Goal: Task Accomplishment & Management: Manage account settings

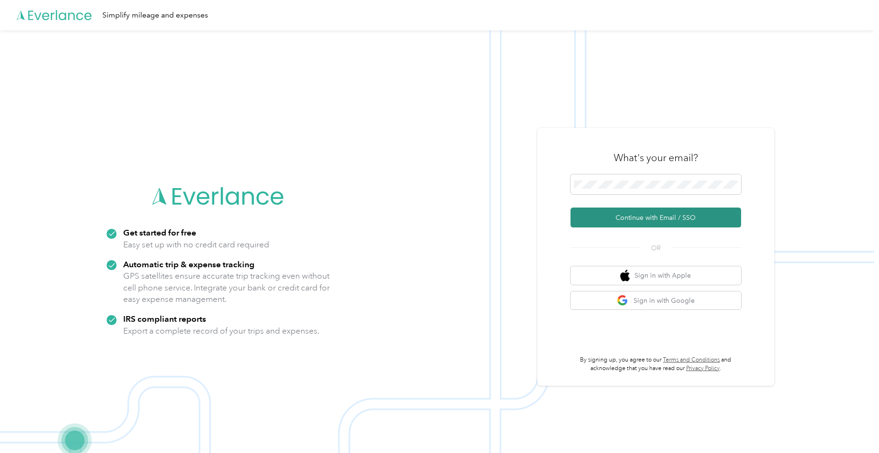
click at [620, 220] on button "Continue with Email / SSO" at bounding box center [656, 218] width 171 height 20
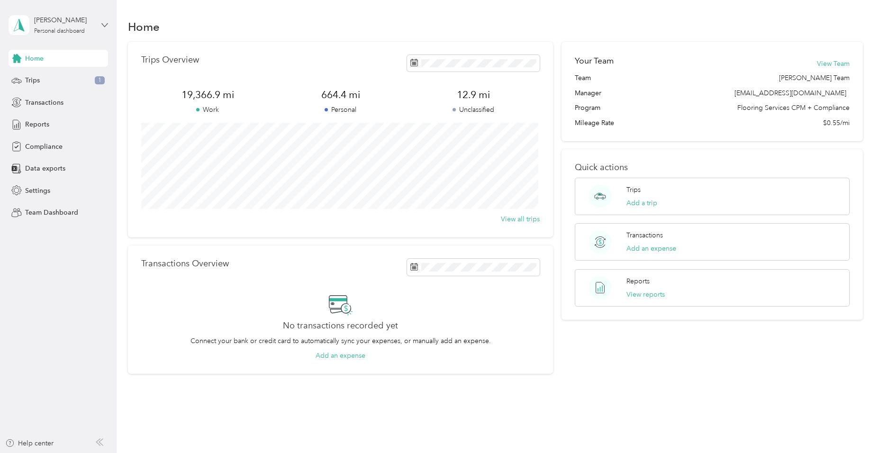
click at [105, 25] on icon at bounding box center [104, 25] width 7 height 7
click at [68, 75] on div "Team dashboard" at bounding box center [108, 78] width 186 height 17
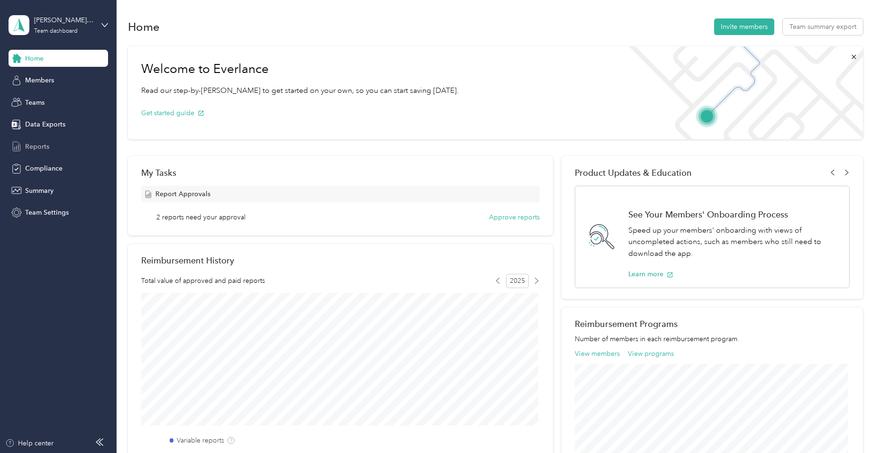
click at [33, 145] on span "Reports" at bounding box center [37, 147] width 24 height 10
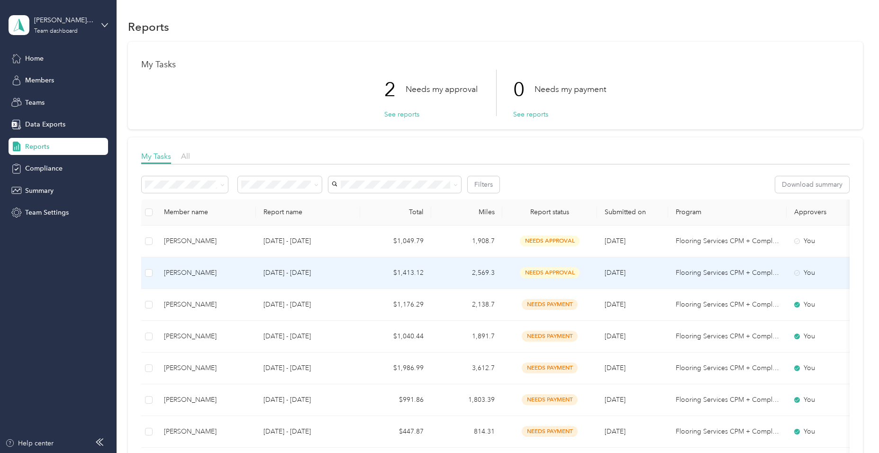
click at [224, 273] on div "[PERSON_NAME]" at bounding box center [206, 273] width 84 height 10
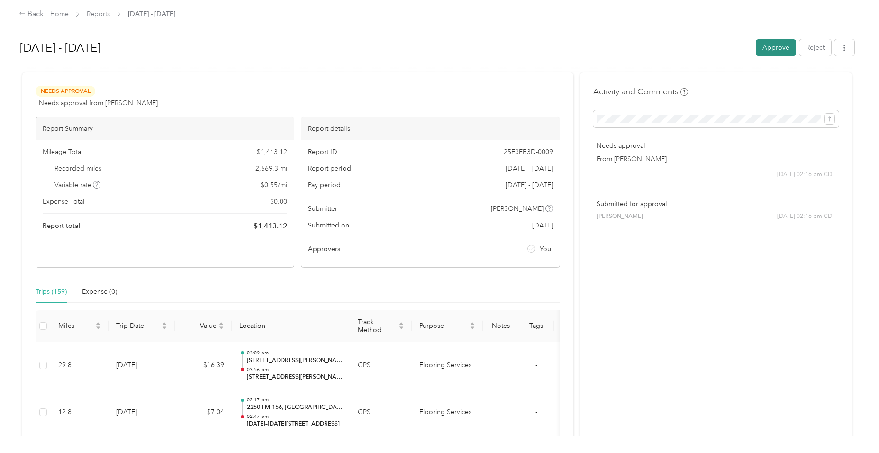
click at [765, 51] on button "Approve" at bounding box center [776, 47] width 40 height 17
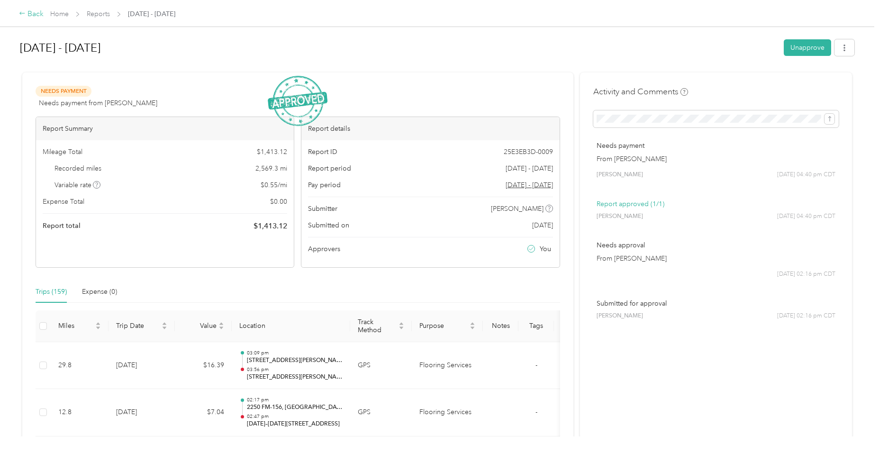
click at [25, 13] on icon at bounding box center [22, 13] width 7 height 7
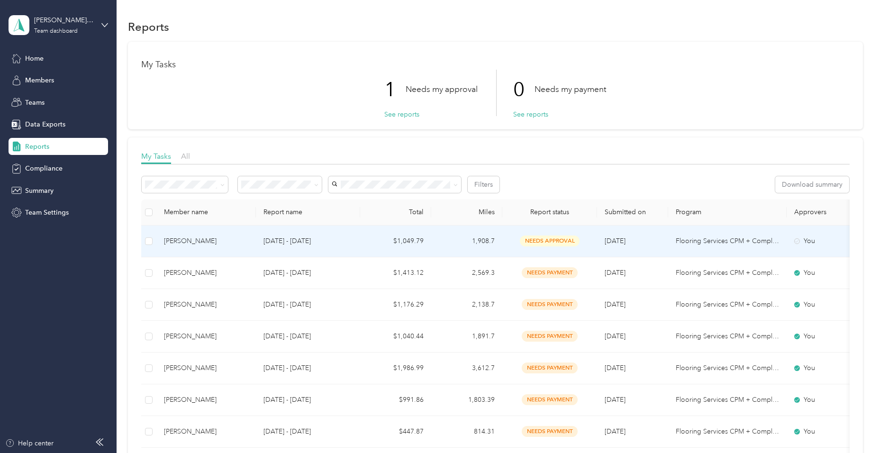
click at [214, 244] on div "[PERSON_NAME]" at bounding box center [206, 241] width 84 height 10
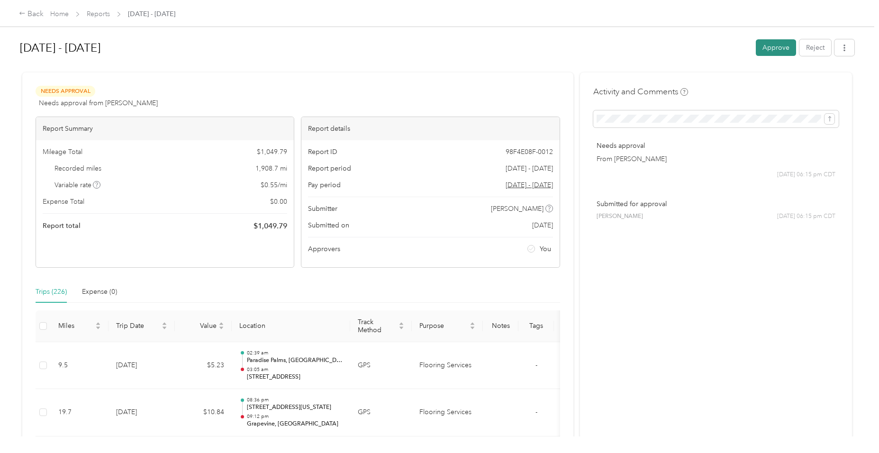
click at [766, 54] on button "Approve" at bounding box center [776, 47] width 40 height 17
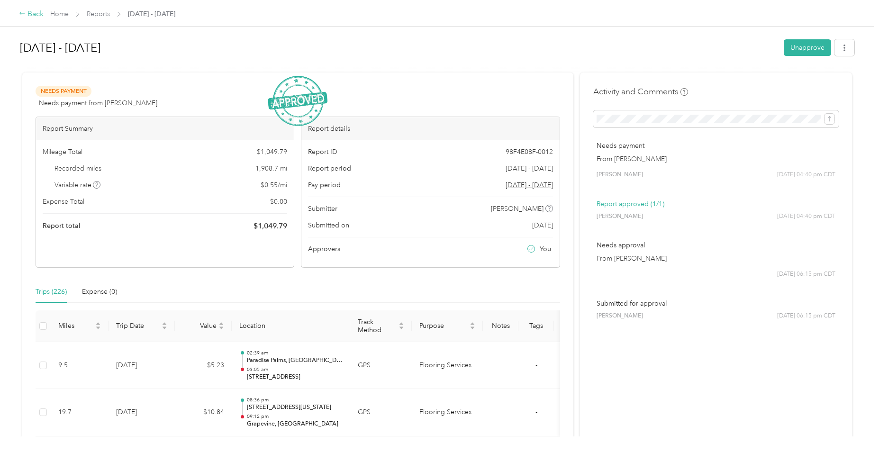
click at [27, 15] on div "Back" at bounding box center [31, 14] width 25 height 11
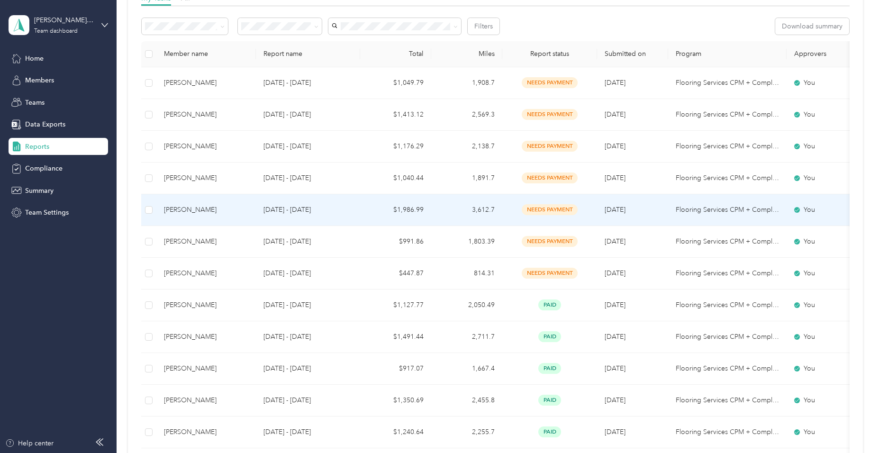
scroll to position [142, 0]
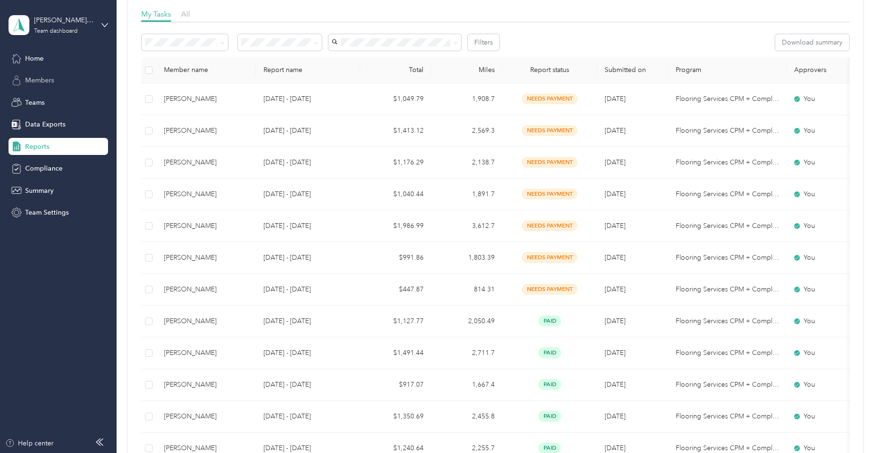
click at [44, 82] on span "Members" at bounding box center [39, 80] width 29 height 10
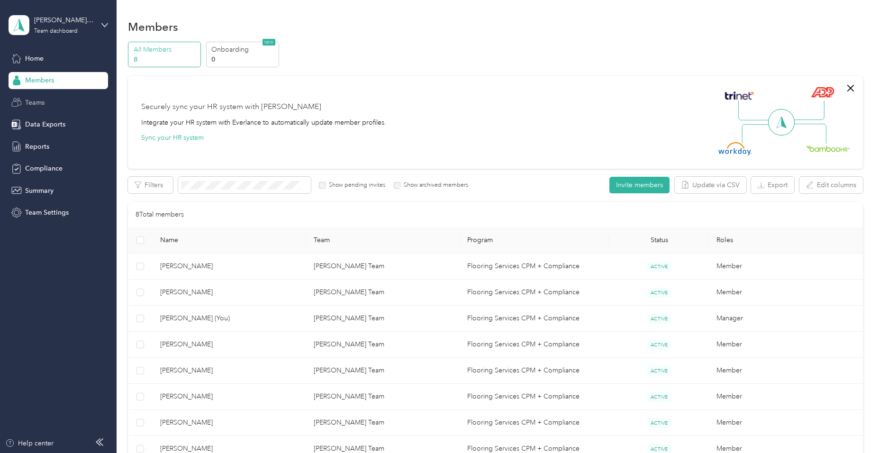
click at [39, 104] on span "Teams" at bounding box center [34, 103] width 19 height 10
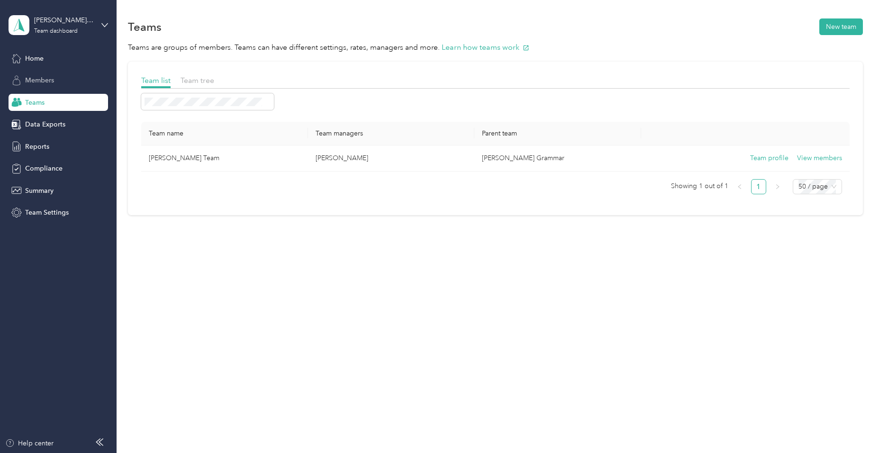
click at [45, 85] on span "Members" at bounding box center [39, 80] width 29 height 10
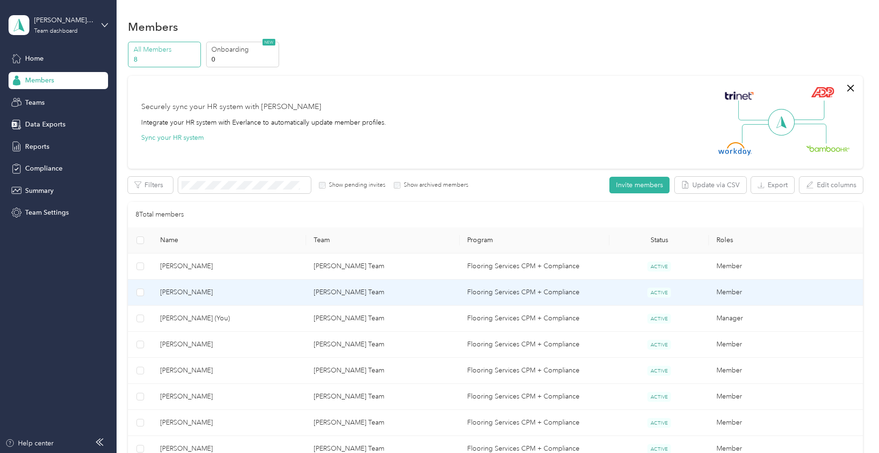
scroll to position [95, 0]
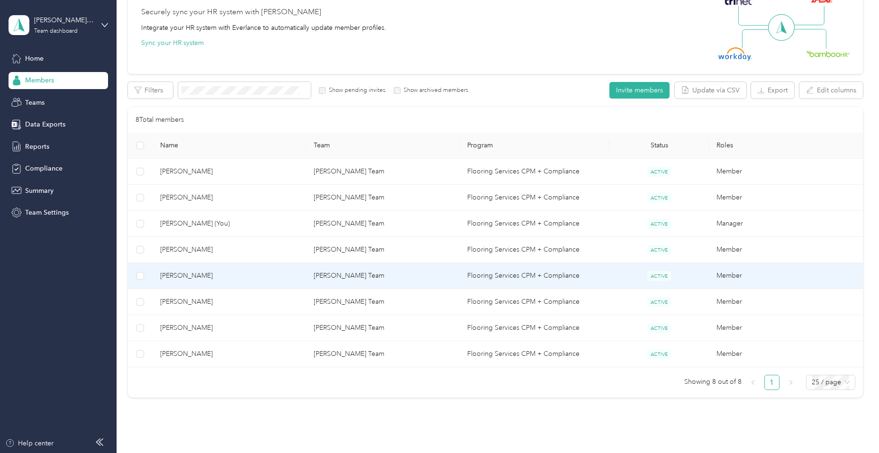
click at [217, 276] on span "[PERSON_NAME]" at bounding box center [229, 276] width 138 height 10
click at [217, 453] on div "Drag to resize Click to close Loading member data" at bounding box center [437, 453] width 874 height 0
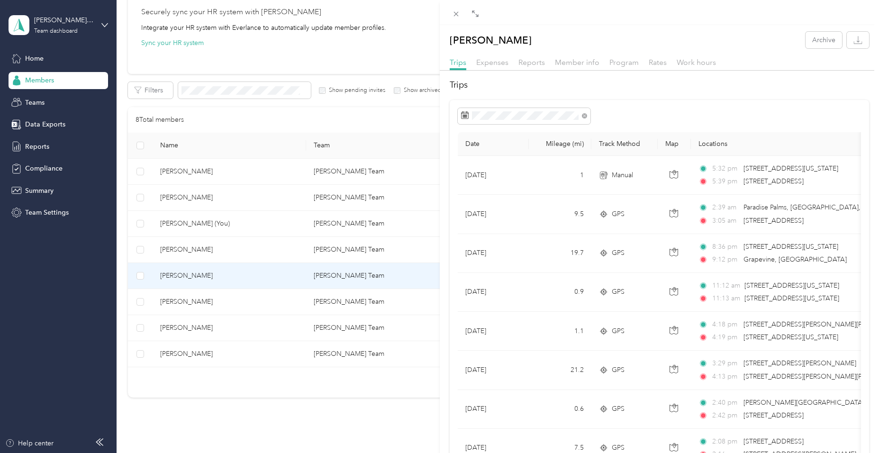
click at [33, 147] on div "[PERSON_NAME] Archive Trips Expenses Reports Member info Program Rates Work hou…" at bounding box center [439, 226] width 879 height 453
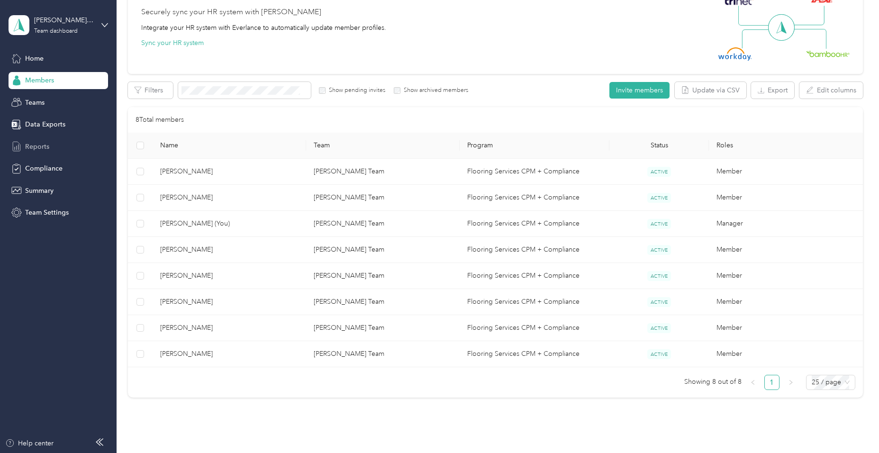
click at [45, 143] on span "Reports" at bounding box center [37, 147] width 24 height 10
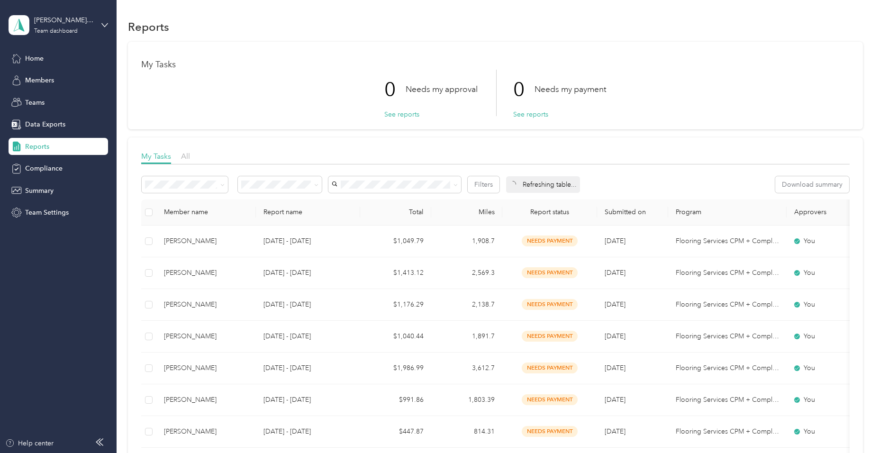
click at [602, 29] on div "Reports" at bounding box center [495, 27] width 734 height 20
click at [106, 25] on icon at bounding box center [105, 24] width 6 height 3
click at [44, 121] on div "Log out" at bounding box center [35, 121] width 36 height 10
